Goal: Find contact information: Find contact information

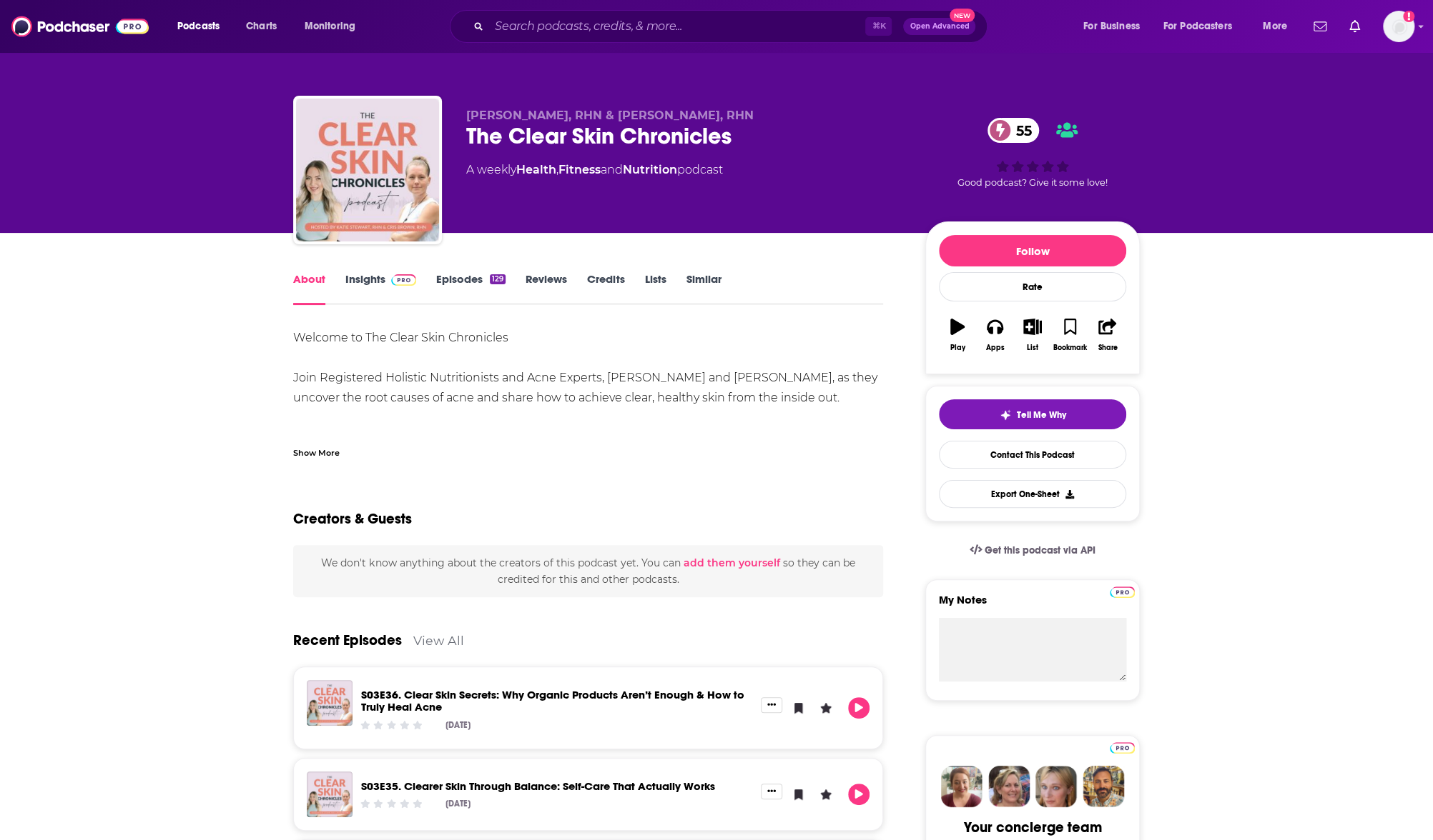
click at [424, 354] on div "Welcome to The Clear Skin Chronicles Join Registered Holistic Nutritionists and…" at bounding box center [588, 557] width 590 height 461
click at [315, 288] on link "About" at bounding box center [309, 288] width 32 height 33
click at [350, 286] on link "Insights" at bounding box center [381, 288] width 70 height 33
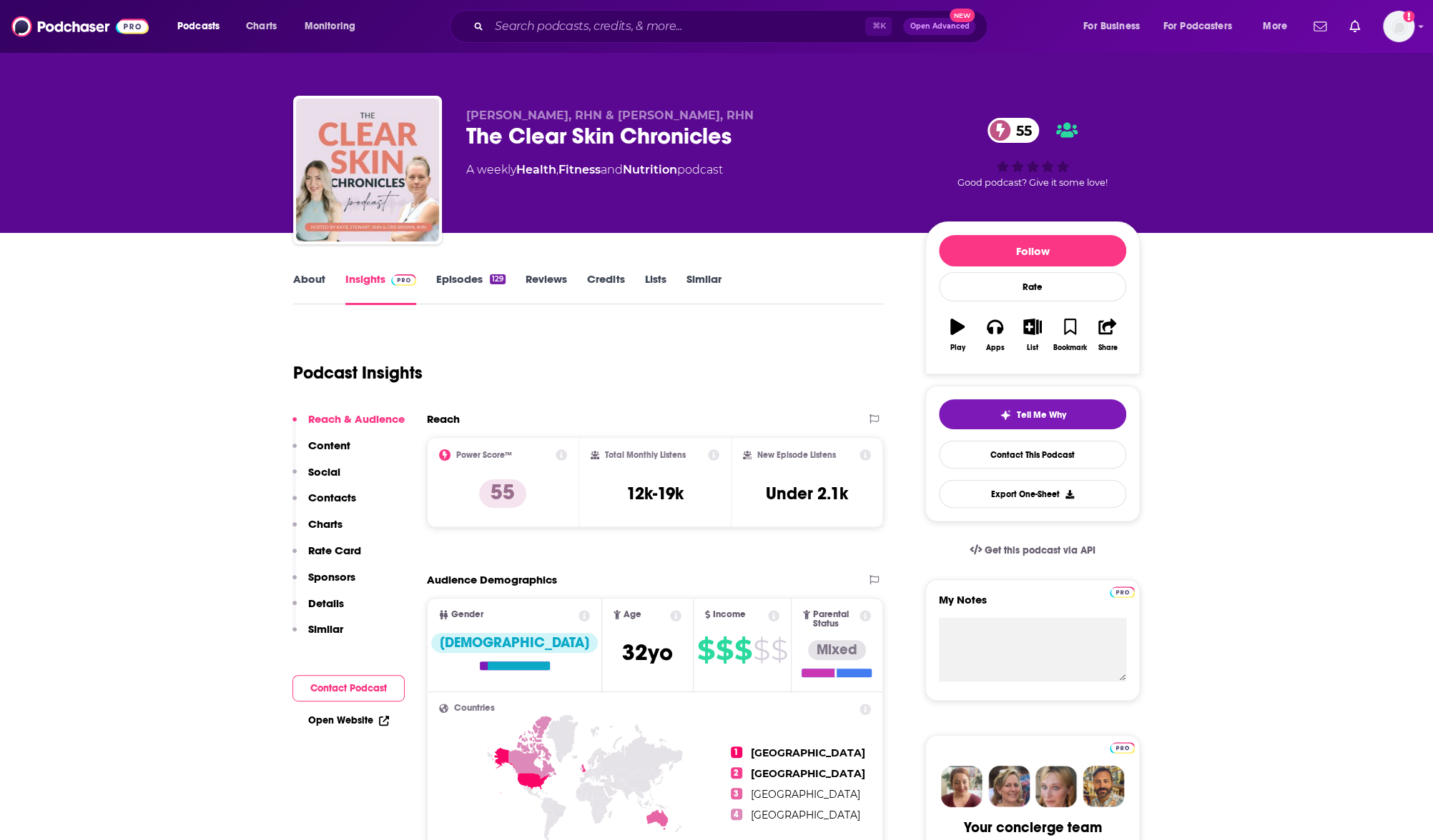
click at [315, 493] on p "Contacts" at bounding box center [332, 498] width 48 height 14
drag, startPoint x: 519, startPoint y: 137, endPoint x: 676, endPoint y: 135, distance: 157.0
click at [676, 135] on div "The Clear Skin Chronicles 55" at bounding box center [684, 136] width 436 height 28
drag, startPoint x: 676, startPoint y: 135, endPoint x: 797, endPoint y: 164, distance: 124.4
click at [798, 158] on div "[PERSON_NAME], RHN & [PERSON_NAME], RHN The Clear Skin Chronicles 55 A weekly H…" at bounding box center [684, 165] width 436 height 114
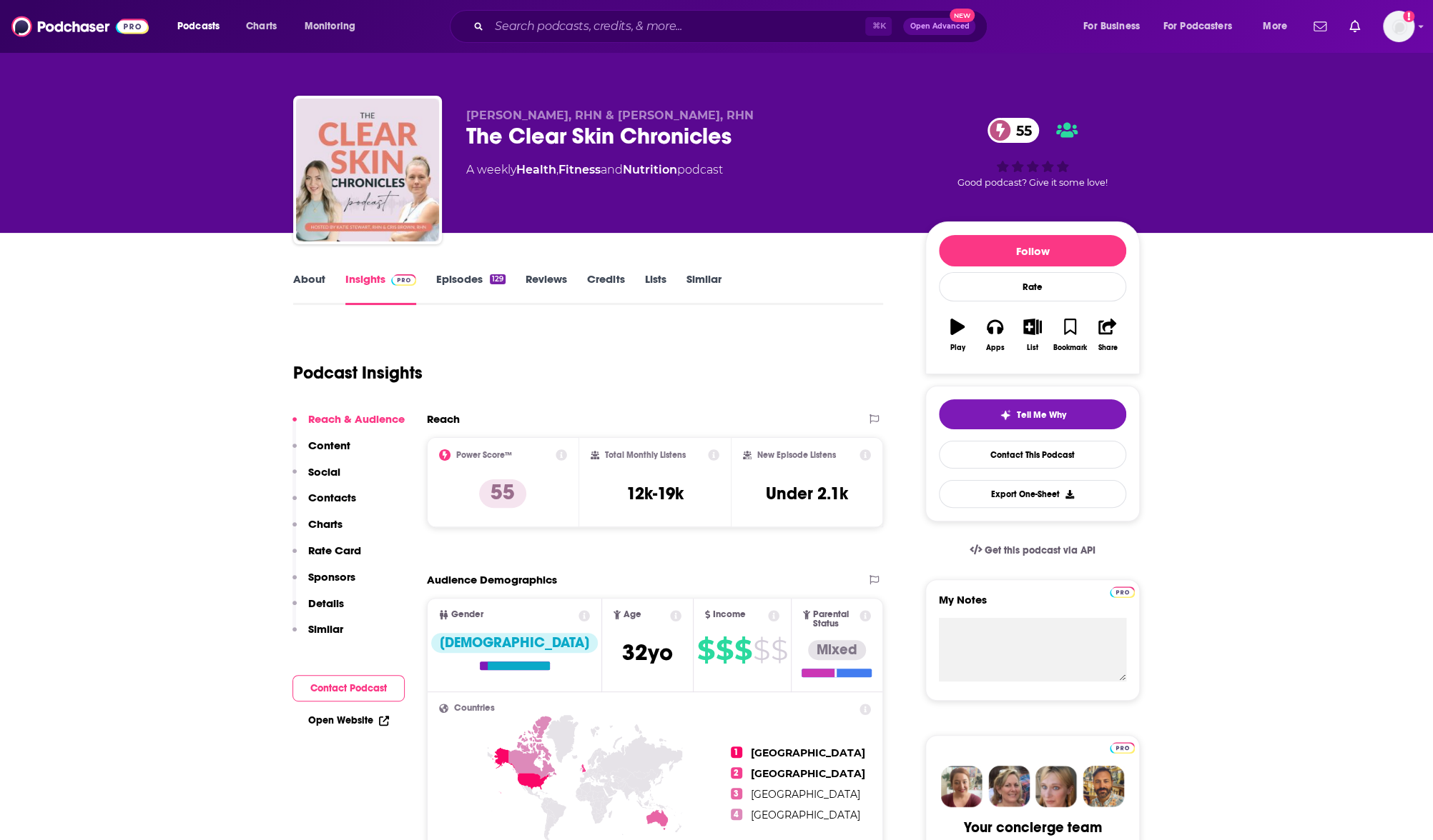
click at [668, 138] on div "The Clear Skin Chronicles 55" at bounding box center [684, 136] width 436 height 28
click at [668, 139] on div "The Clear Skin Chronicles 55" at bounding box center [684, 136] width 436 height 28
click at [668, 138] on div "The Clear Skin Chronicles 55" at bounding box center [684, 136] width 436 height 28
copy div "The Clear Skin Chronicles 55"
